Goal: Find contact information: Find contact information

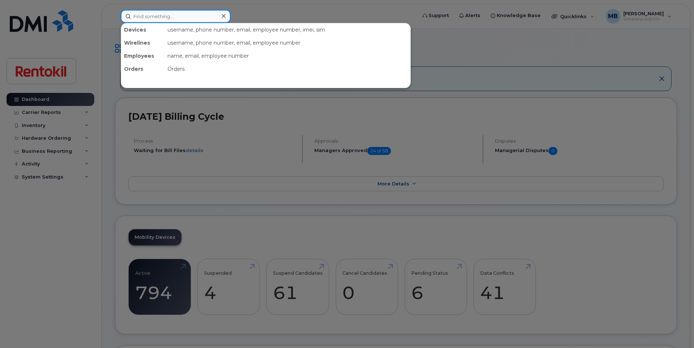
click at [182, 17] on input at bounding box center [176, 16] width 110 height 13
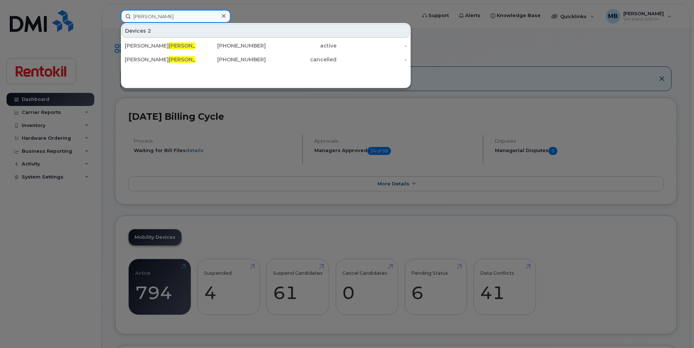
type input "ortega"
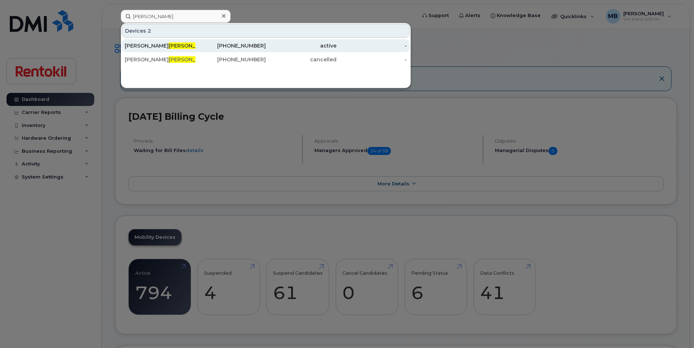
click at [182, 44] on div "Douglas Ortega" at bounding box center [160, 45] width 71 height 7
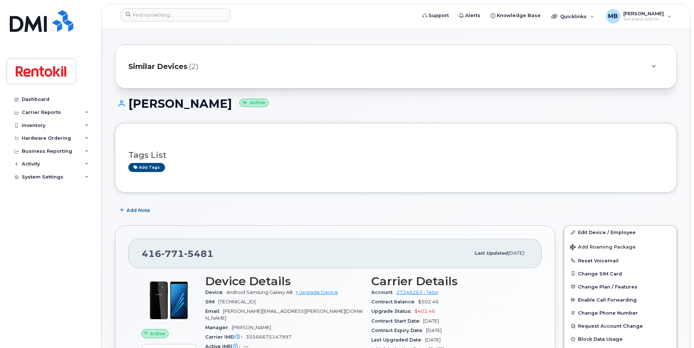
scroll to position [7, 0]
drag, startPoint x: 235, startPoint y: 256, endPoint x: 134, endPoint y: 250, distance: 101.4
click at [134, 250] on div "[PHONE_NUMBER] Last updated [DATE]" at bounding box center [335, 252] width 414 height 29
copy span "[PHONE_NUMBER]"
click at [244, 256] on div "[PHONE_NUMBER]" at bounding box center [306, 252] width 328 height 15
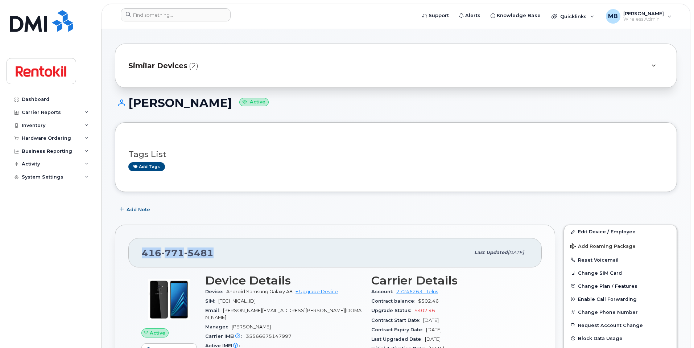
drag, startPoint x: 229, startPoint y: 257, endPoint x: 138, endPoint y: 253, distance: 91.2
click at [138, 253] on div "[PHONE_NUMBER] Last updated [DATE]" at bounding box center [335, 252] width 414 height 29
copy span "[PHONE_NUMBER]"
